Goal: Information Seeking & Learning: Compare options

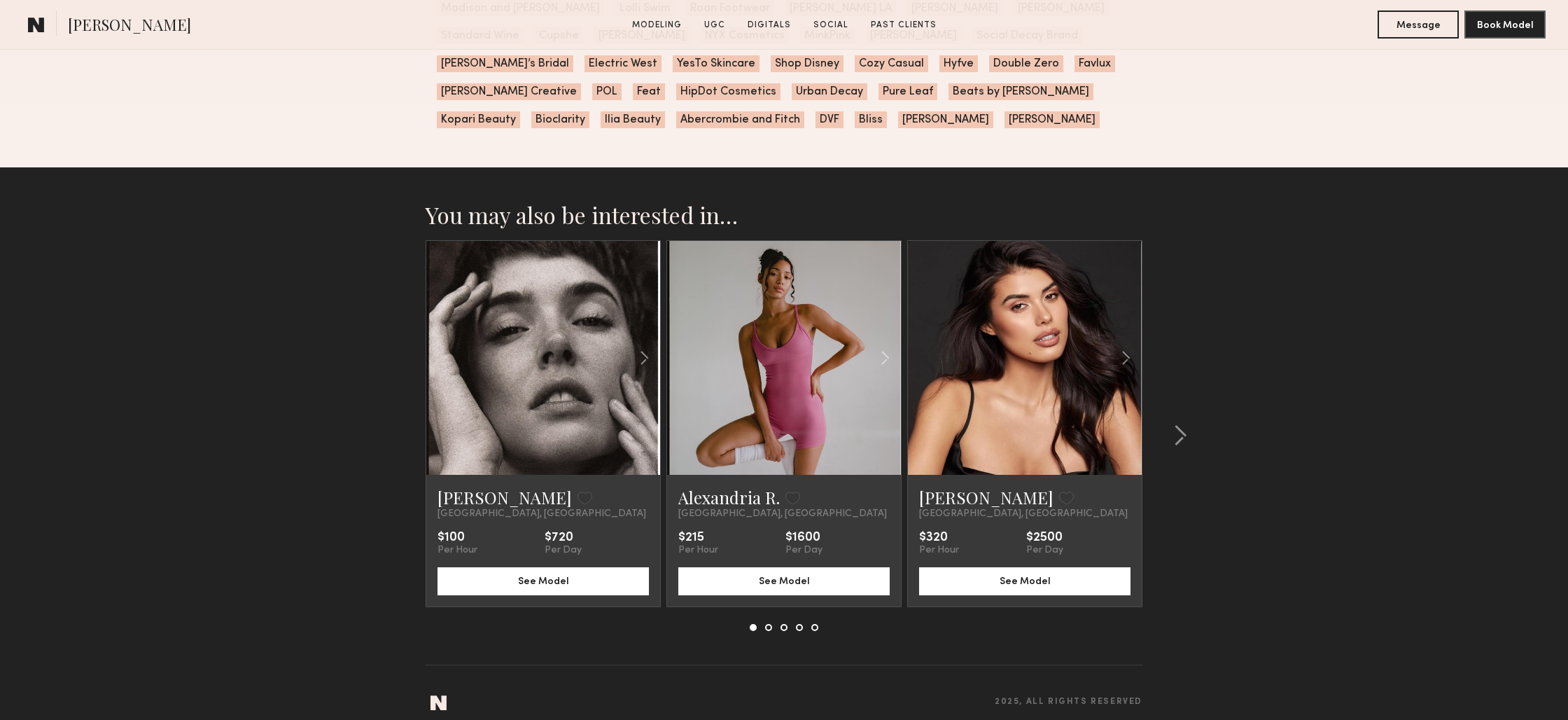
scroll to position [3889, 0]
